Goal: Task Accomplishment & Management: Use online tool/utility

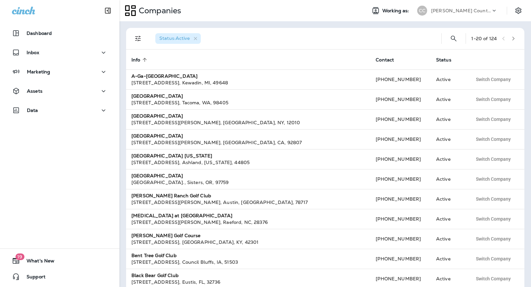
click at [456, 5] on div "[PERSON_NAME] Country Club" at bounding box center [457, 10] width 88 height 13
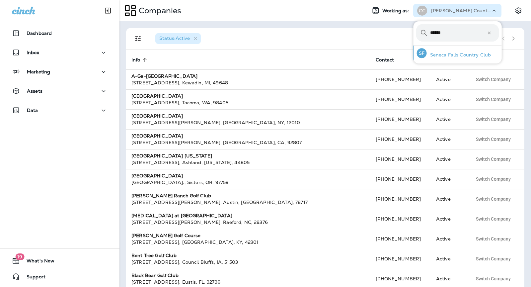
type input "******"
click at [431, 52] on p "Seneca Falls Country Club" at bounding box center [459, 54] width 64 height 5
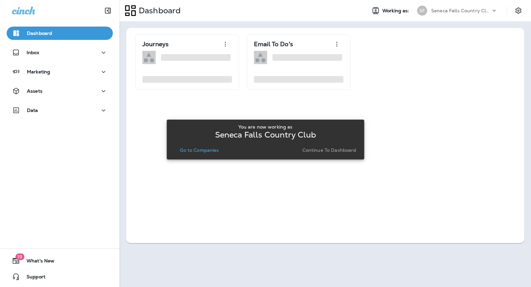
click at [322, 148] on p "Continue to Dashboard" at bounding box center [329, 149] width 54 height 5
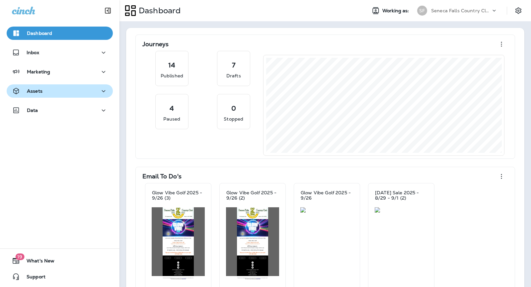
click at [73, 93] on div "Assets" at bounding box center [60, 91] width 96 height 8
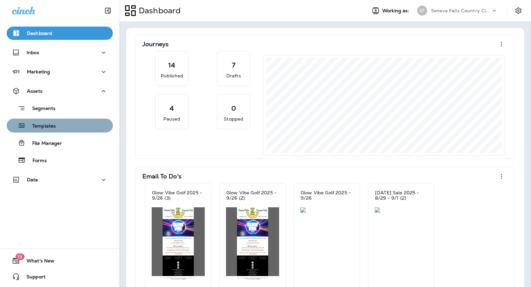
click at [79, 130] on button "Templates" at bounding box center [60, 125] width 106 height 14
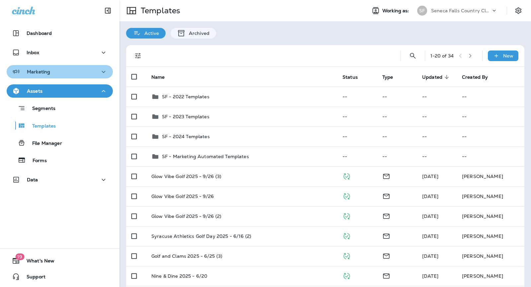
click at [55, 76] on div "Marketing" at bounding box center [60, 72] width 96 height 8
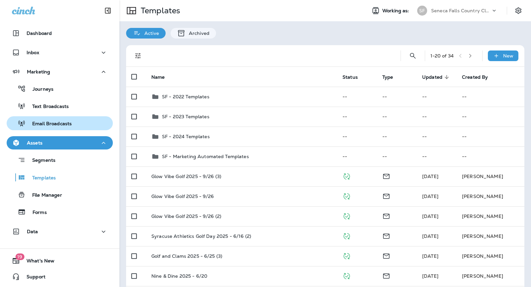
click at [62, 125] on p "Email Broadcasts" at bounding box center [49, 124] width 46 height 6
